Goal: Task Accomplishment & Management: Complete application form

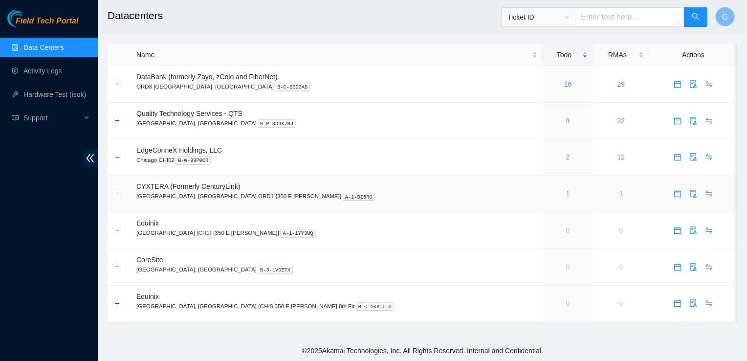
click at [566, 191] on link "1" at bounding box center [568, 194] width 4 height 8
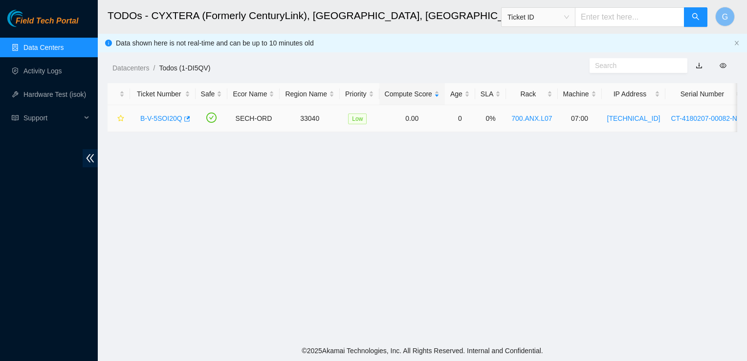
click at [166, 117] on link "B-V-5SOI20Q" at bounding box center [161, 118] width 42 height 8
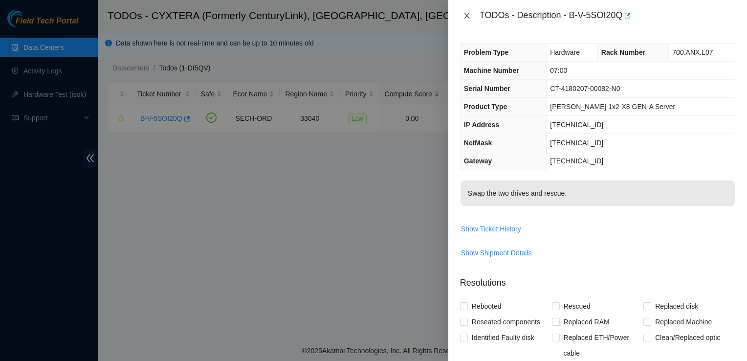
click at [460, 13] on button "Close" at bounding box center [467, 15] width 14 height 9
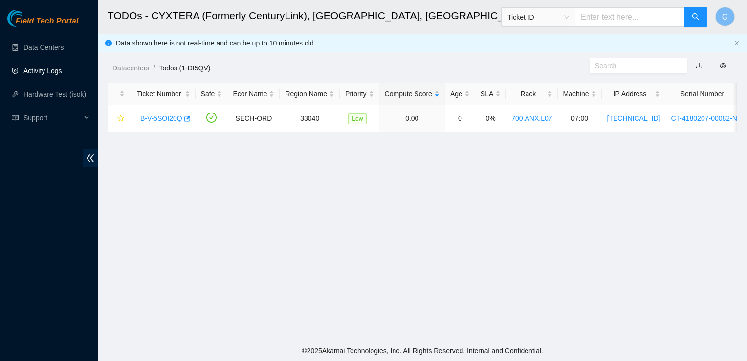
click at [39, 72] on link "Activity Logs" at bounding box center [42, 71] width 39 height 8
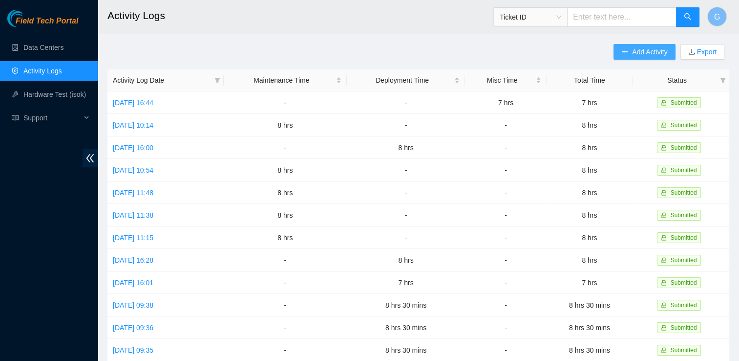
click at [661, 50] on span "Add Activity" at bounding box center [649, 51] width 35 height 11
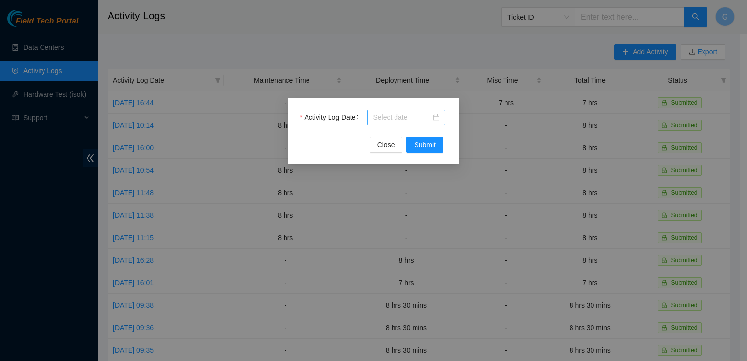
click at [380, 117] on input "Activity Log Date" at bounding box center [402, 117] width 58 height 11
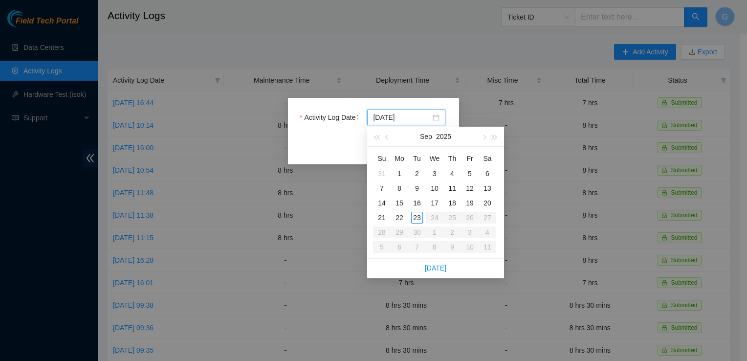
type input "[DATE]"
click at [398, 199] on div "15" at bounding box center [399, 203] width 12 height 12
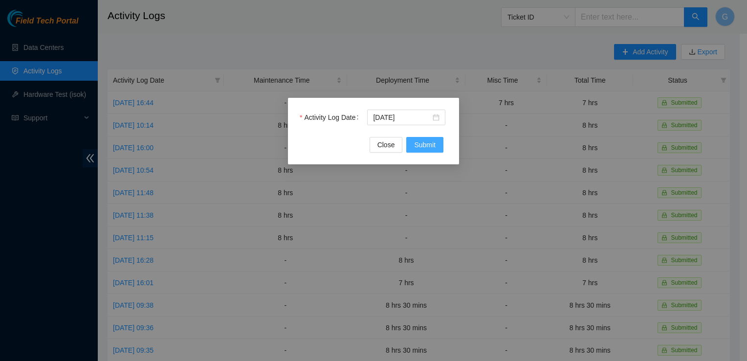
click at [430, 148] on span "Submit" at bounding box center [425, 144] width 22 height 11
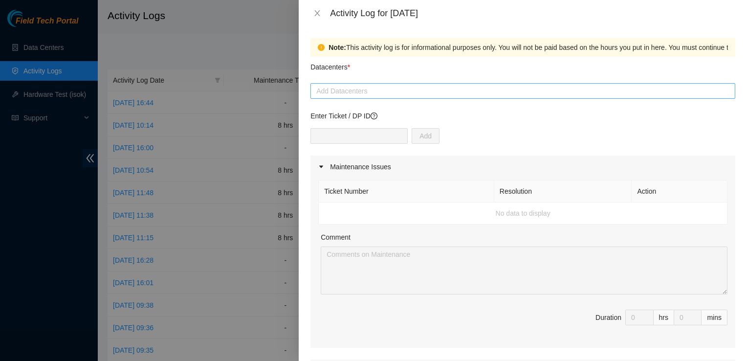
click at [348, 91] on div at bounding box center [523, 91] width 420 height 12
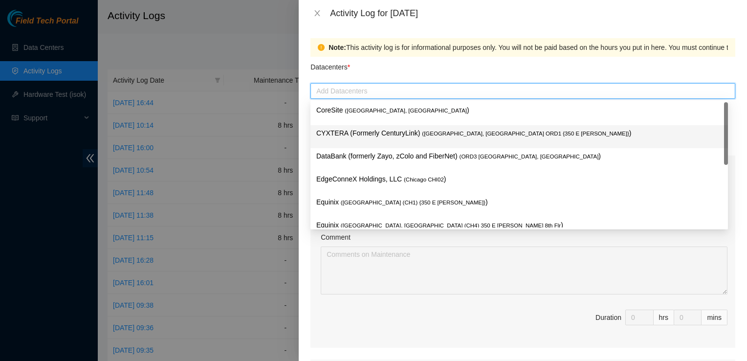
click at [355, 134] on p "CYXTERA (Formerly CenturyLink) ( [GEOGRAPHIC_DATA], [GEOGRAPHIC_DATA] ORD1 {350…" at bounding box center [519, 133] width 406 height 11
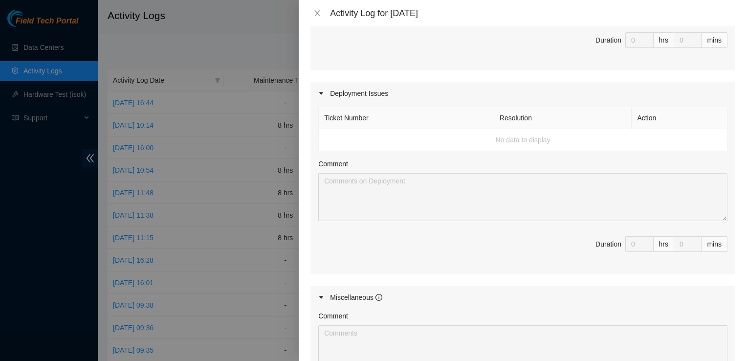
scroll to position [391, 0]
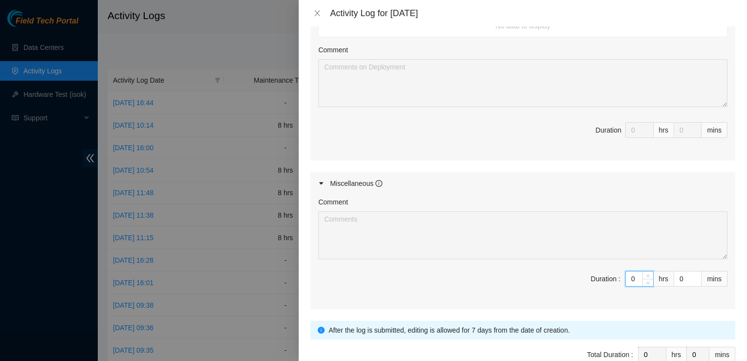
drag, startPoint x: 630, startPoint y: 273, endPoint x: 615, endPoint y: 274, distance: 15.2
click at [616, 274] on span "Duration : 0 hrs 0 mins" at bounding box center [522, 284] width 409 height 27
type input "8"
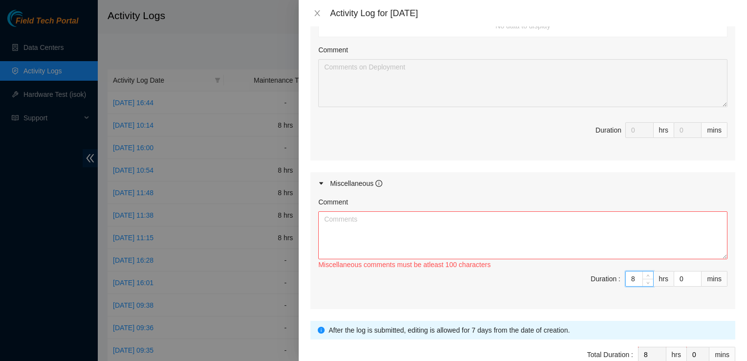
type input "8"
click at [365, 237] on textarea "Comment" at bounding box center [522, 235] width 409 height 48
paste textarea "This week we worked on another batch of decons so I am just going to copy and p…"
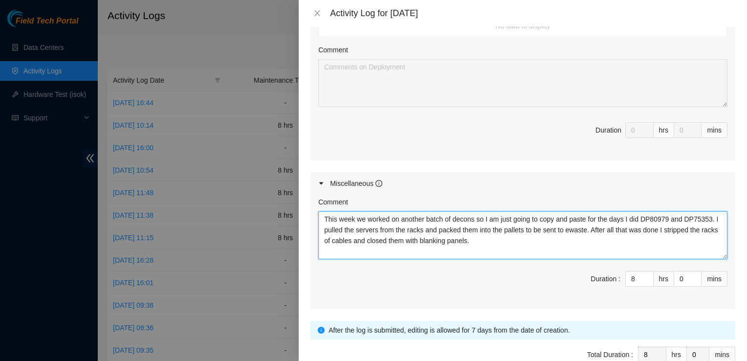
scroll to position [443, 0]
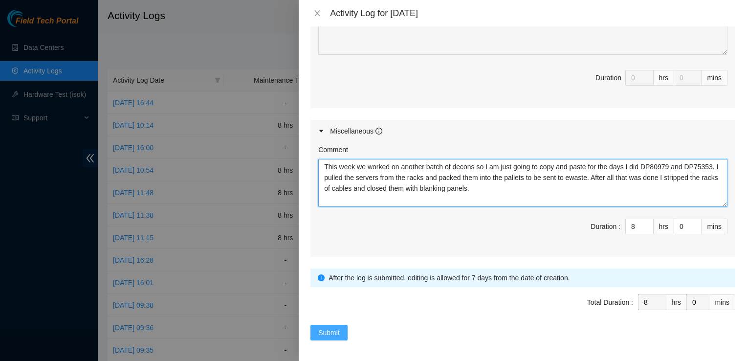
type textarea "This week we worked on another batch of decons so I am just going to copy and p…"
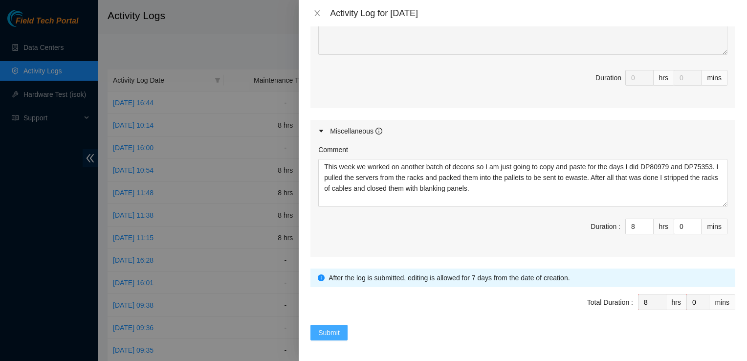
click at [331, 327] on span "Submit" at bounding box center [329, 332] width 22 height 11
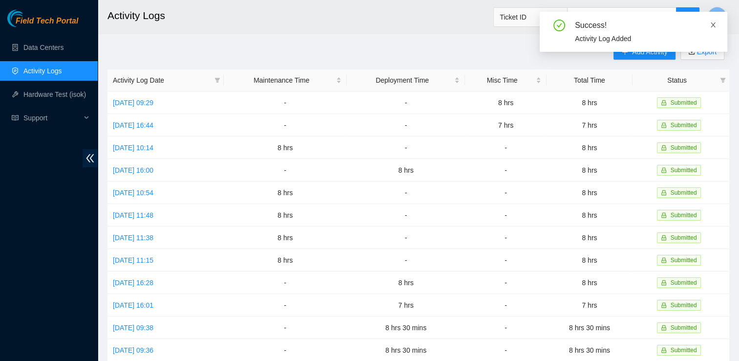
click at [712, 27] on icon "close" at bounding box center [713, 25] width 7 height 7
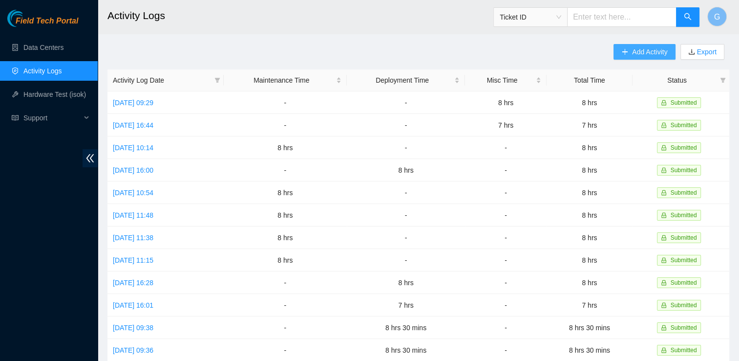
click at [645, 51] on span "Add Activity" at bounding box center [649, 51] width 35 height 11
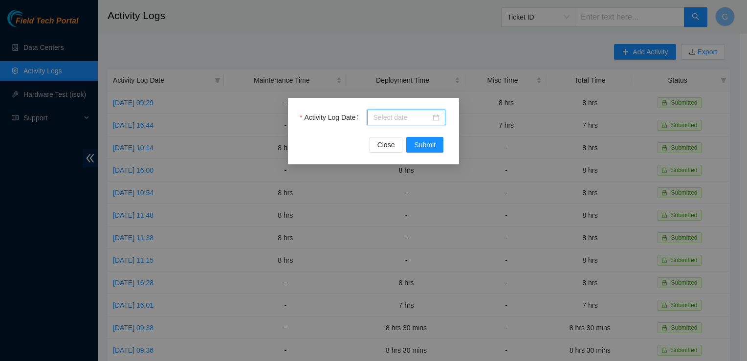
click at [383, 112] on input "Activity Log Date" at bounding box center [402, 117] width 58 height 11
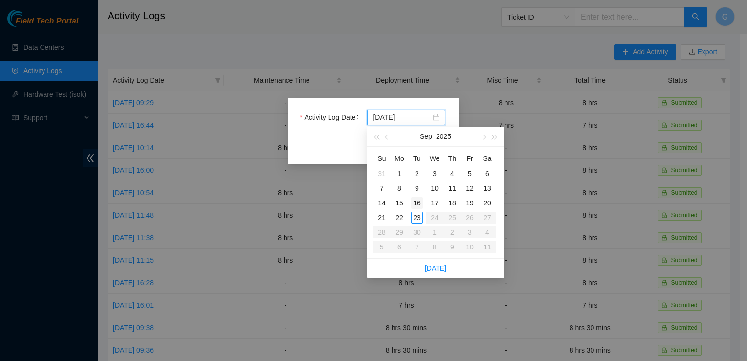
type input "[DATE]"
click at [418, 201] on div "16" at bounding box center [417, 203] width 12 height 12
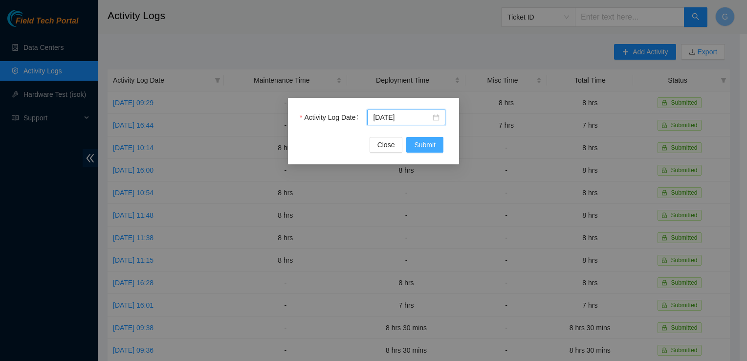
click at [437, 142] on button "Submit" at bounding box center [424, 145] width 37 height 16
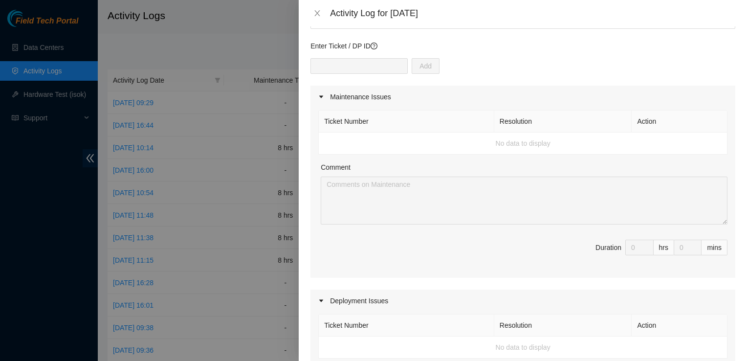
scroll to position [0, 0]
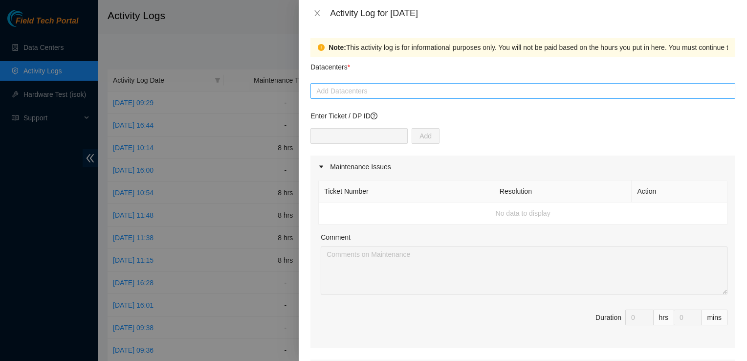
click at [352, 87] on div at bounding box center [523, 91] width 420 height 12
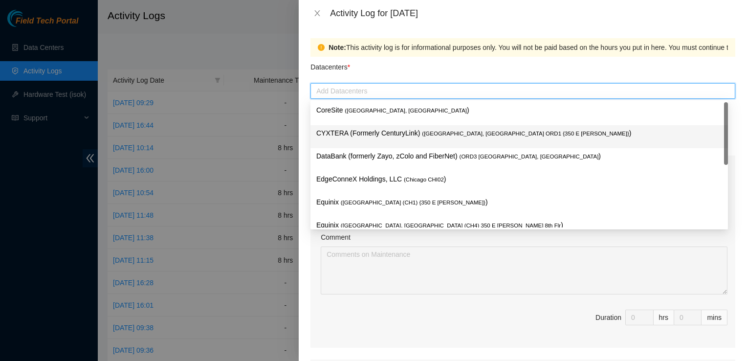
click at [362, 130] on p "CYXTERA (Formerly CenturyLink) ( [GEOGRAPHIC_DATA], [GEOGRAPHIC_DATA] ORD1 {350…" at bounding box center [519, 133] width 406 height 11
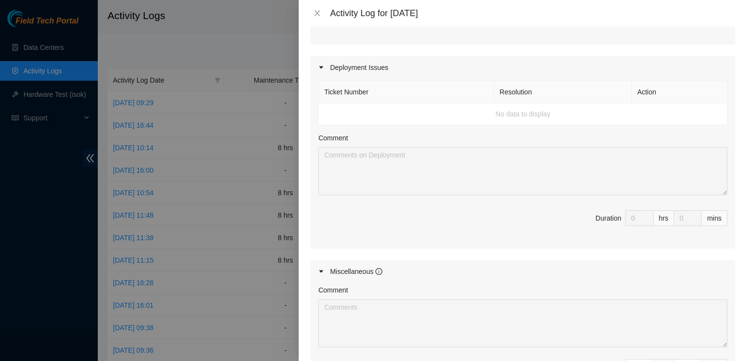
scroll to position [391, 0]
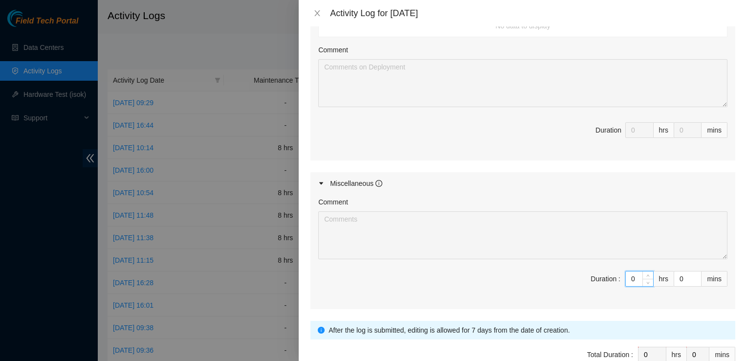
drag, startPoint x: 630, startPoint y: 272, endPoint x: 582, endPoint y: 272, distance: 47.9
click at [582, 272] on span "Duration : 0 hrs 0 mins" at bounding box center [522, 284] width 409 height 27
type input "8"
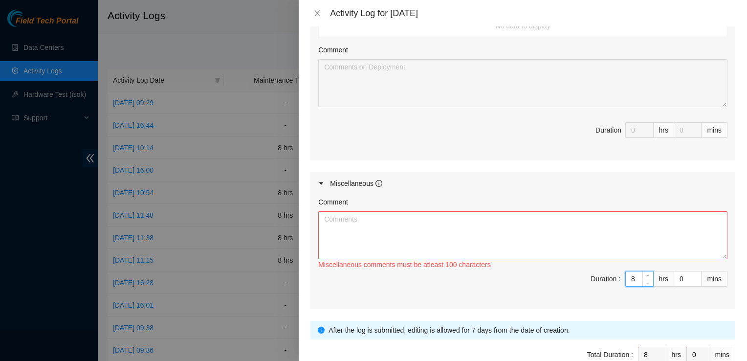
type input "8"
click at [492, 240] on textarea "Comment" at bounding box center [522, 235] width 409 height 48
paste textarea "This week we worked on another batch of decons so I am just going to copy and p…"
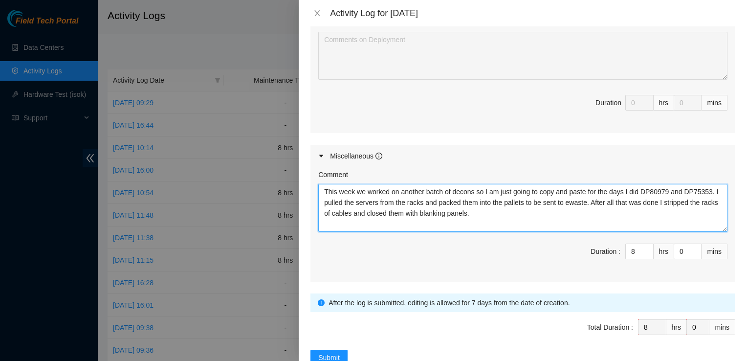
scroll to position [443, 0]
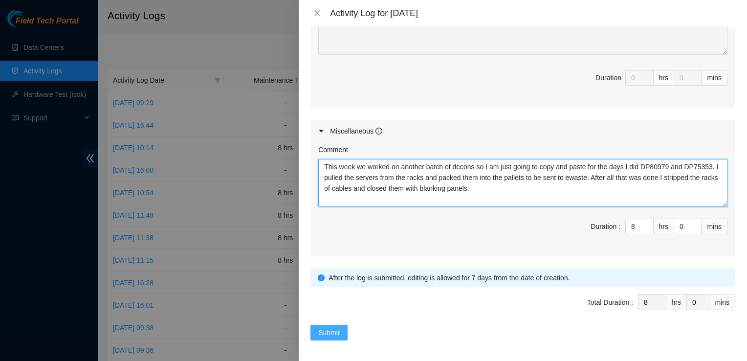
type textarea "This week we worked on another batch of decons so I am just going to copy and p…"
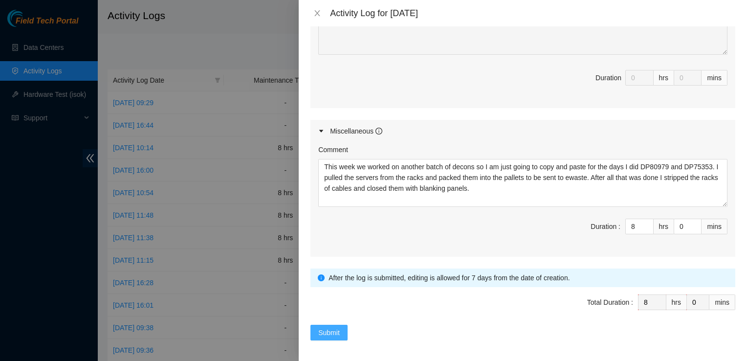
click at [332, 324] on button "Submit" at bounding box center [328, 332] width 37 height 16
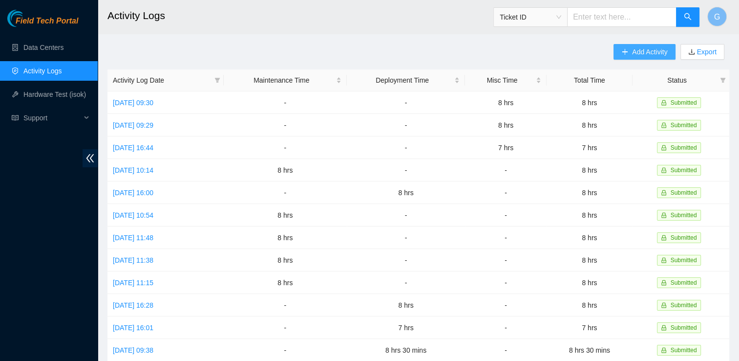
click at [637, 59] on button "Add Activity" at bounding box center [645, 52] width 62 height 16
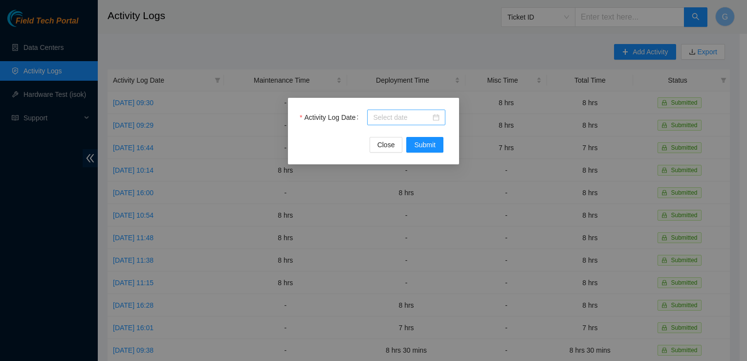
click at [384, 115] on input "Activity Log Date" at bounding box center [402, 117] width 58 height 11
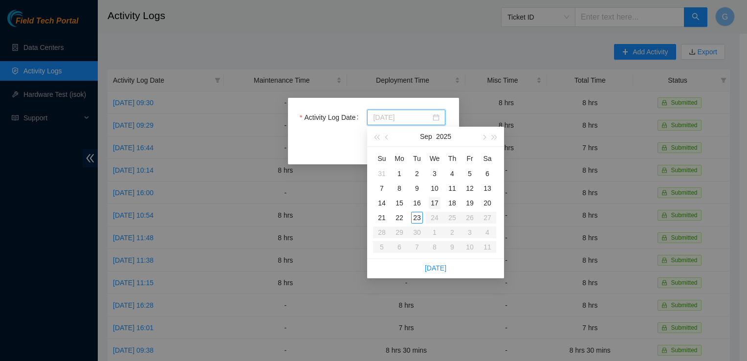
type input "[DATE]"
click at [436, 198] on div "17" at bounding box center [435, 203] width 12 height 12
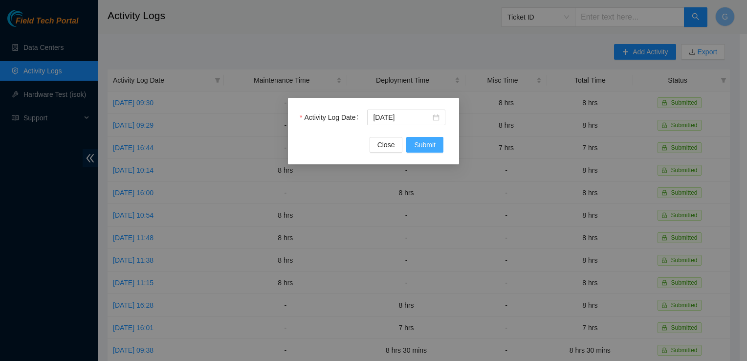
click at [422, 143] on span "Submit" at bounding box center [425, 144] width 22 height 11
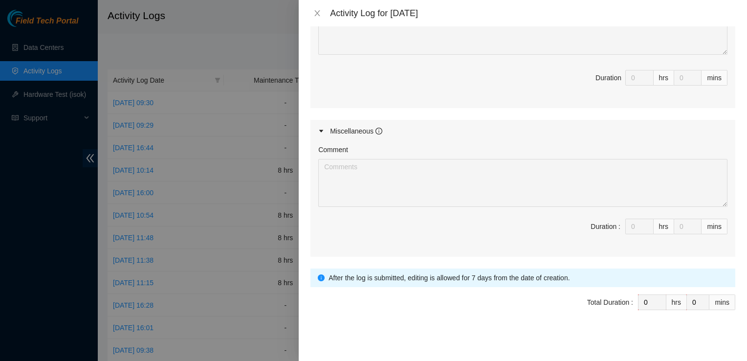
scroll to position [101, 0]
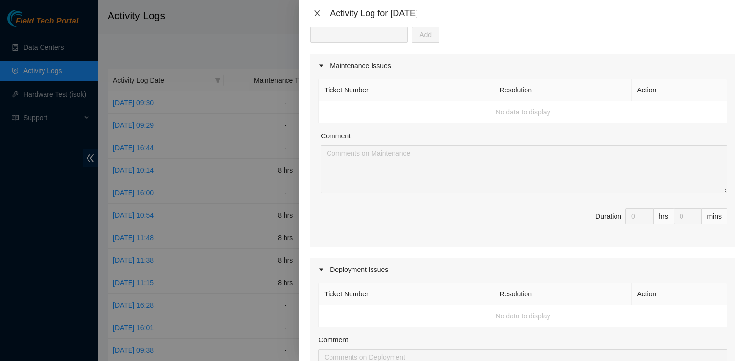
click at [315, 12] on icon "close" at bounding box center [317, 13] width 8 height 8
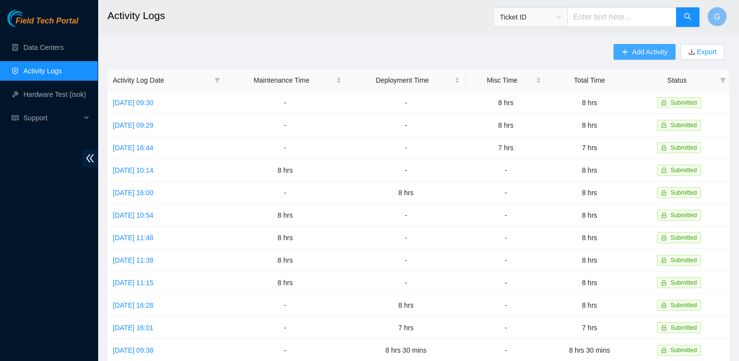
click at [648, 50] on span "Add Activity" at bounding box center [649, 51] width 35 height 11
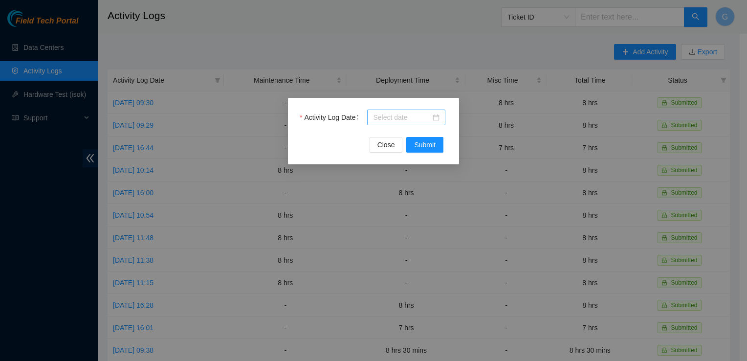
click at [414, 117] on input "Activity Log Date" at bounding box center [402, 117] width 58 height 11
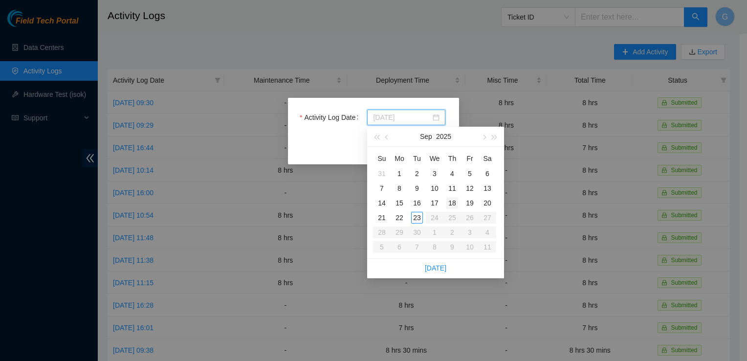
type input "[DATE]"
click at [451, 198] on div "18" at bounding box center [452, 203] width 12 height 12
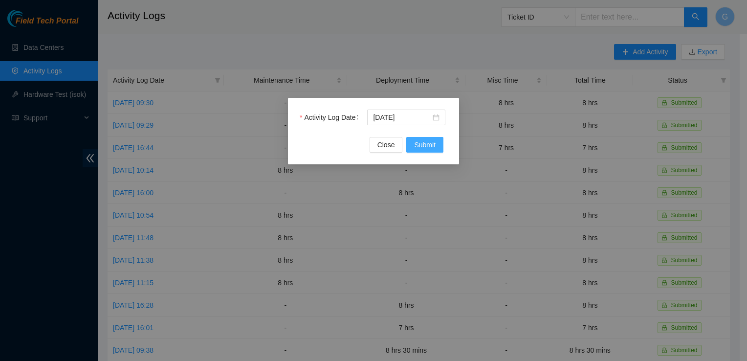
click at [416, 148] on span "Submit" at bounding box center [425, 144] width 22 height 11
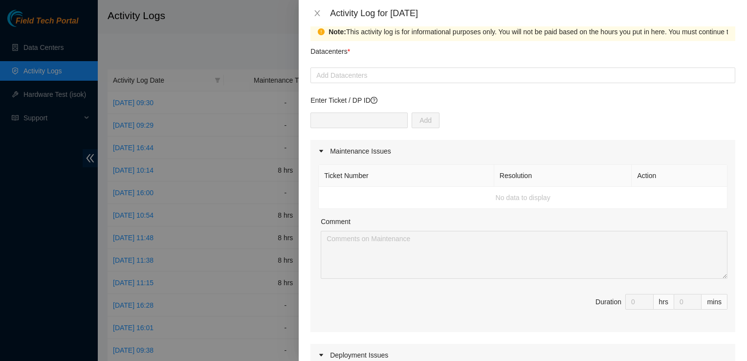
scroll to position [0, 0]
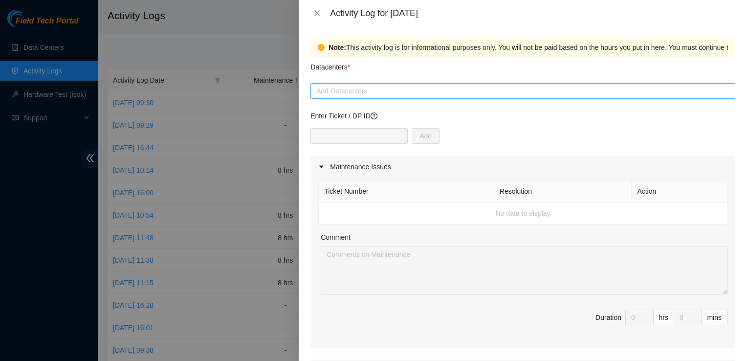
click at [360, 86] on div at bounding box center [523, 91] width 420 height 12
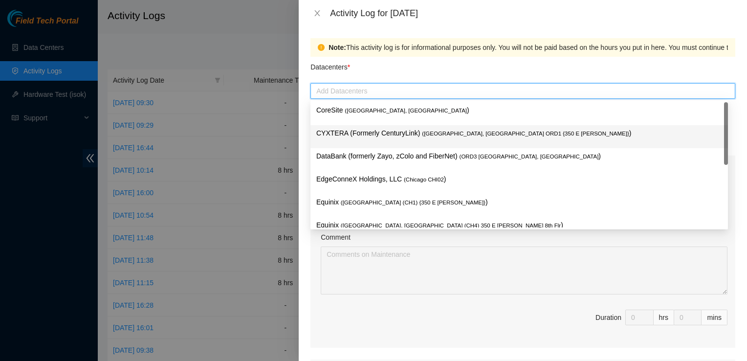
click at [366, 133] on p "CYXTERA (Formerly CenturyLink) ( [GEOGRAPHIC_DATA], [GEOGRAPHIC_DATA] ORD1 {350…" at bounding box center [519, 133] width 406 height 11
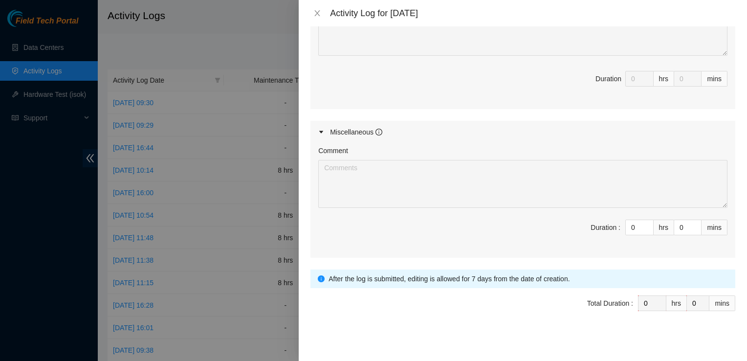
scroll to position [443, 0]
drag, startPoint x: 627, startPoint y: 224, endPoint x: 592, endPoint y: 220, distance: 34.4
click at [592, 220] on span "Duration : 0 hrs 0 mins" at bounding box center [522, 231] width 409 height 27
type input "8"
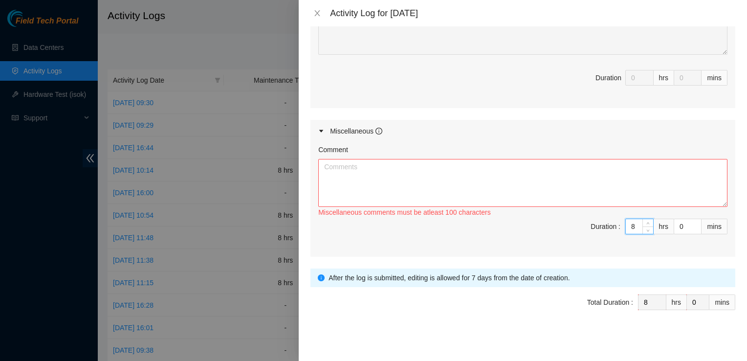
type input "8"
click at [531, 193] on textarea "Comment" at bounding box center [522, 183] width 409 height 48
paste textarea "This week we worked on another batch of decons so I am just going to copy and p…"
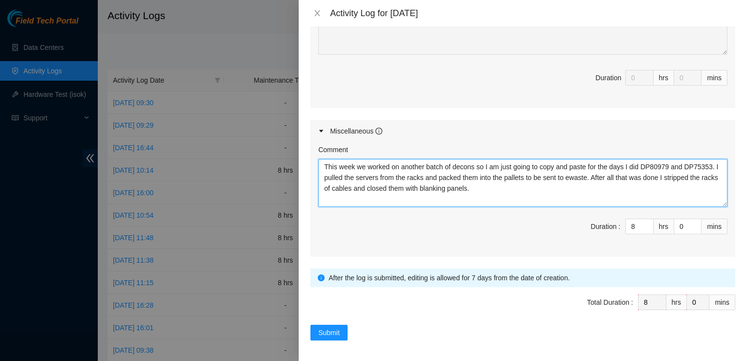
click at [514, 192] on textarea "This week we worked on another batch of decons so I am just going to copy and p…" at bounding box center [522, 183] width 409 height 48
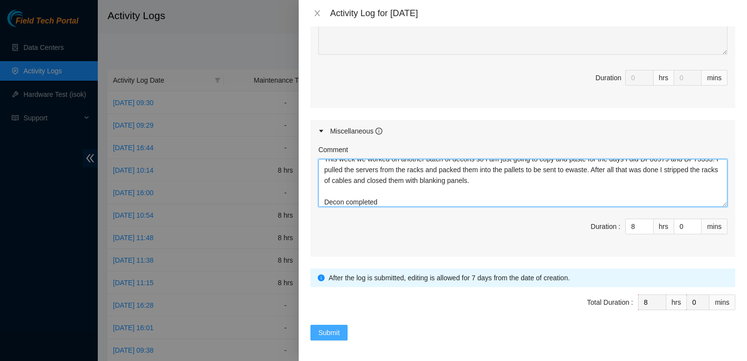
type textarea "This week we worked on another batch of decons so I am just going to copy and p…"
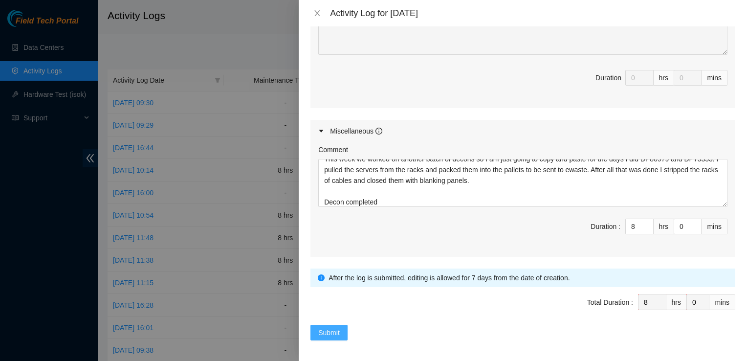
click at [328, 329] on span "Submit" at bounding box center [329, 332] width 22 height 11
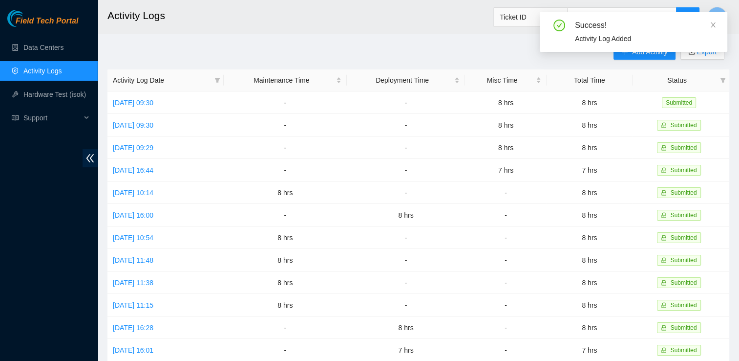
click at [652, 54] on div "Success! Activity Log Added" at bounding box center [634, 36] width 188 height 48
click at [716, 25] on icon "close" at bounding box center [713, 25] width 7 height 7
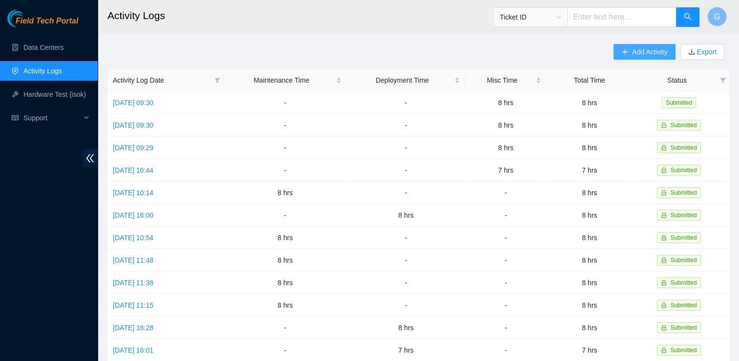
click at [644, 58] on button "Add Activity" at bounding box center [645, 52] width 62 height 16
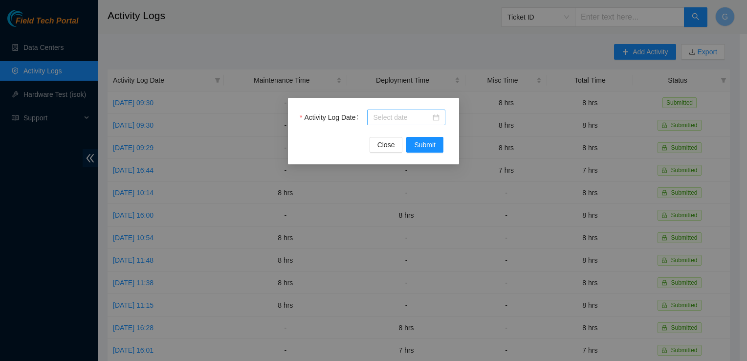
click at [413, 118] on input "Activity Log Date" at bounding box center [402, 117] width 58 height 11
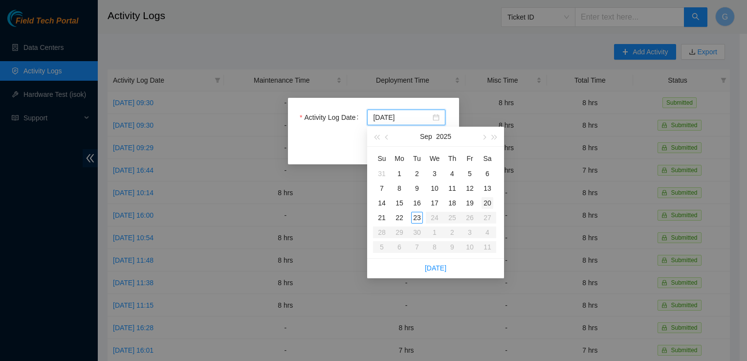
type input "[DATE]"
click at [466, 201] on div "19" at bounding box center [470, 203] width 12 height 12
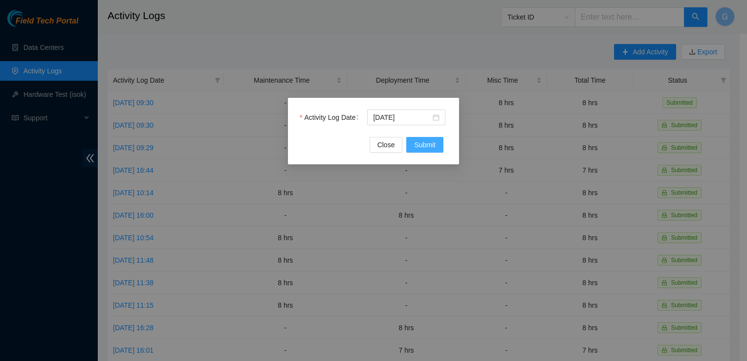
click at [426, 144] on span "Submit" at bounding box center [425, 144] width 22 height 11
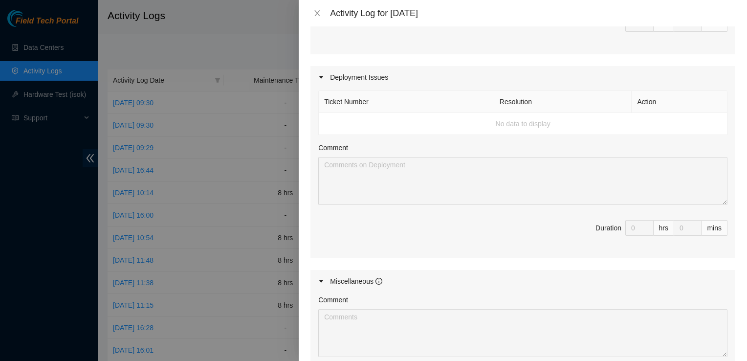
scroll to position [0, 0]
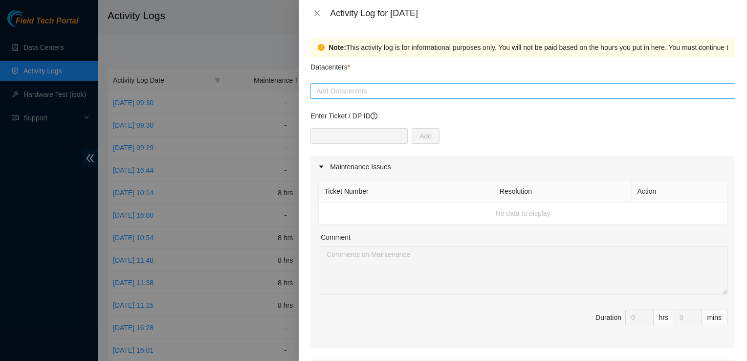
click at [352, 91] on div at bounding box center [523, 91] width 420 height 12
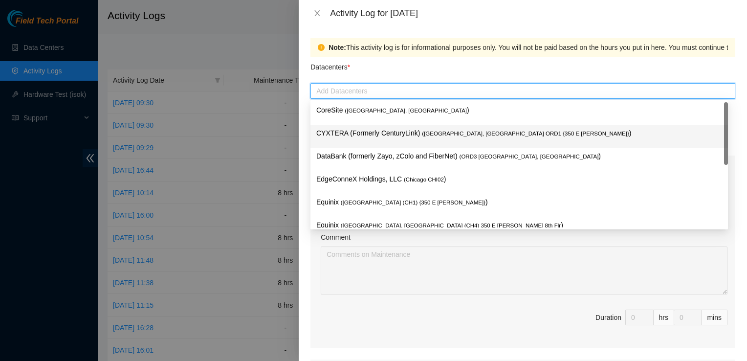
click at [348, 132] on p "CYXTERA (Formerly CenturyLink) ( [GEOGRAPHIC_DATA], [GEOGRAPHIC_DATA] ORD1 {350…" at bounding box center [519, 133] width 406 height 11
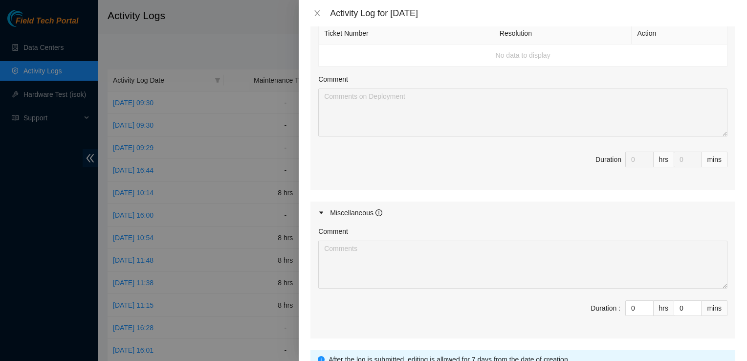
scroll to position [440, 0]
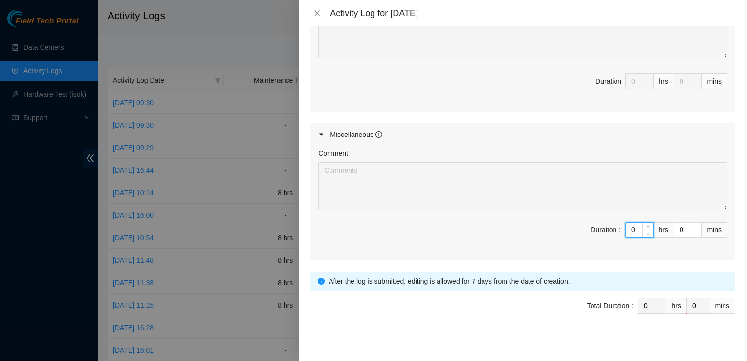
click at [626, 228] on input "0" at bounding box center [639, 229] width 27 height 15
drag, startPoint x: 628, startPoint y: 226, endPoint x: 620, endPoint y: 228, distance: 8.4
click at [626, 228] on input "0" at bounding box center [639, 229] width 27 height 15
type input "8"
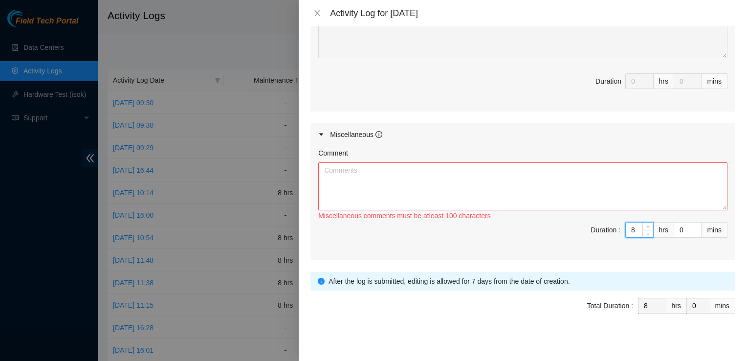
type input "8"
click at [495, 193] on textarea "Comment" at bounding box center [522, 186] width 409 height 48
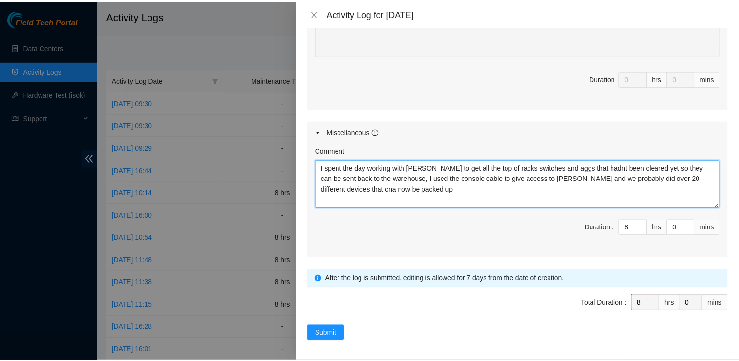
scroll to position [443, 0]
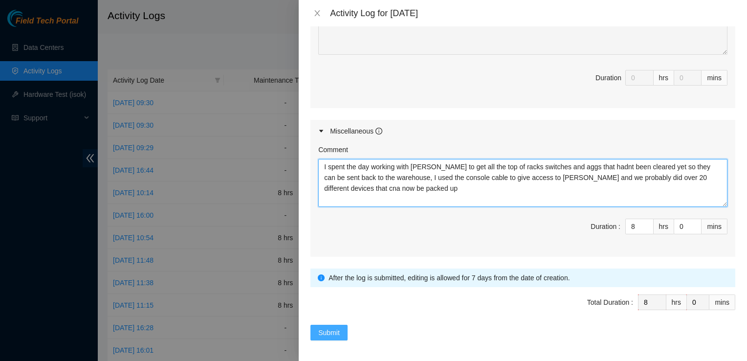
type textarea "I spent the day working with [PERSON_NAME] to get all the top of racks switches…"
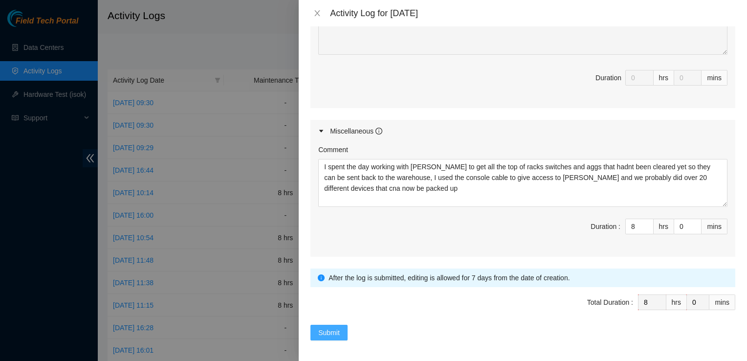
click at [322, 329] on span "Submit" at bounding box center [329, 332] width 22 height 11
